Goal: Information Seeking & Learning: Learn about a topic

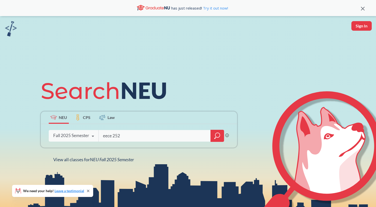
type input "eece 2520"
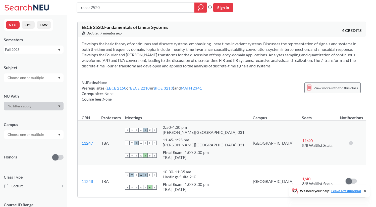
click at [333, 84] on div "View more info for this class" at bounding box center [332, 87] width 56 height 11
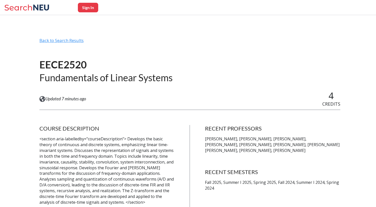
click at [53, 40] on div "Back to Search Results" at bounding box center [189, 43] width 301 height 10
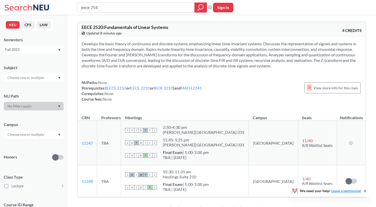
type input "eece 2540"
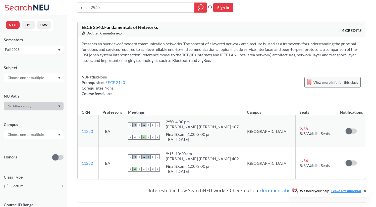
click at [318, 83] on span "View more info for this class" at bounding box center [335, 82] width 44 height 6
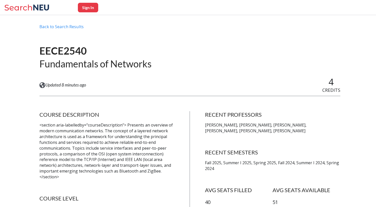
scroll to position [14, 0]
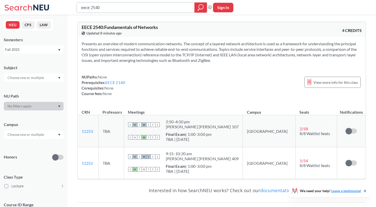
click at [151, 10] on input "eece 2540" at bounding box center [136, 7] width 110 height 9
type input "eece 2412"
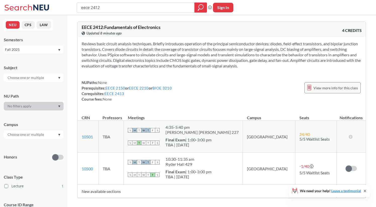
click at [344, 87] on span "View more info for this class" at bounding box center [335, 88] width 44 height 6
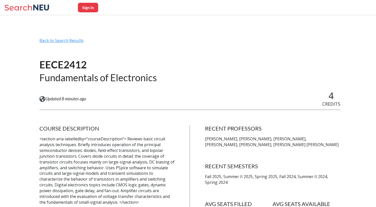
click at [43, 43] on div "Back to Search Results" at bounding box center [189, 43] width 301 height 10
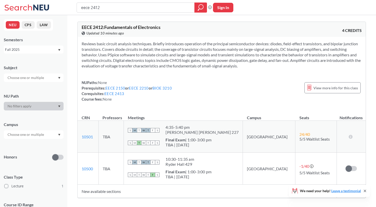
drag, startPoint x: 145, startPoint y: 9, endPoint x: 57, endPoint y: 7, distance: 87.4
click at [58, 7] on div "eece 2412 Phrase search guarantees the exact search appears in the results. Ex.…" at bounding box center [188, 7] width 376 height 15
type input "phys 3600"
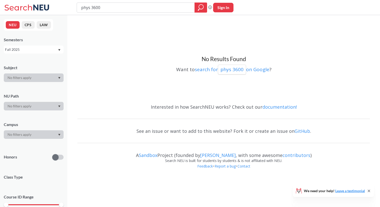
click at [43, 45] on div "Fall 2025" at bounding box center [34, 49] width 60 height 8
click at [43, 50] on div "Fall 2025" at bounding box center [31, 50] width 52 height 6
click at [41, 54] on div "NEU CPS LAW Semesters Fall 2025 Subject NU Path Campus Honors Class Type Course…" at bounding box center [33, 111] width 67 height 192
click at [40, 59] on div "NEU CPS LAW Semesters Fall 2025 Subject NU Path Campus Honors Class Type Course…" at bounding box center [33, 111] width 67 height 192
click at [39, 51] on div "Fall 2025" at bounding box center [31, 50] width 52 height 6
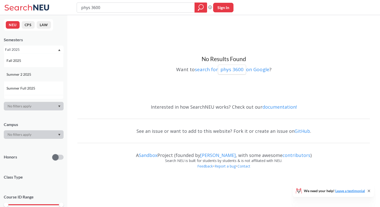
click at [40, 76] on div "Summer 2 2025" at bounding box center [35, 75] width 57 height 6
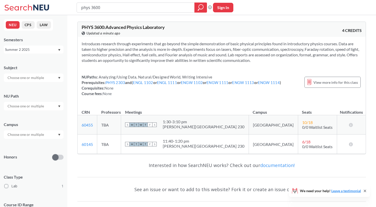
click at [44, 50] on div "Summer 2 2025" at bounding box center [31, 50] width 52 height 6
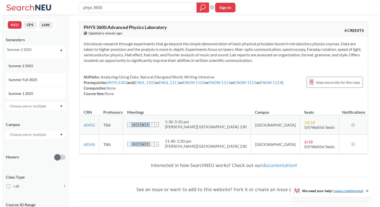
scroll to position [10, 0]
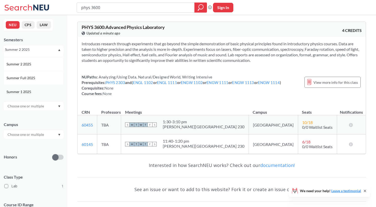
click at [43, 92] on div "Summer 1 2025" at bounding box center [35, 92] width 57 height 6
